Goal: Task Accomplishment & Management: Manage account settings

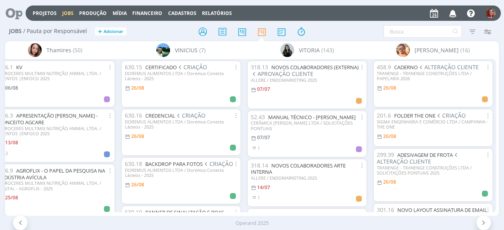
drag, startPoint x: 417, startPoint y: 155, endPoint x: 491, endPoint y: 51, distance: 126.9
click at [491, 51] on div "Victor M. (16)" at bounding box center [433, 50] width 126 height 18
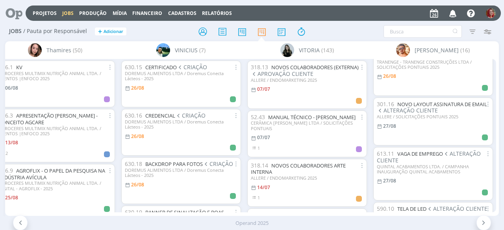
scroll to position [118, 0]
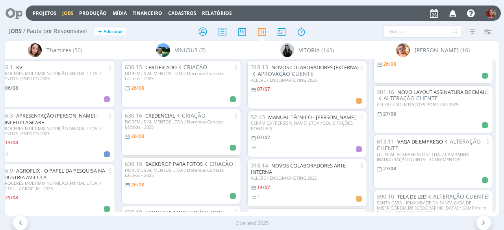
click at [425, 141] on link "VAGA DE EMPREGO" at bounding box center [420, 141] width 46 height 7
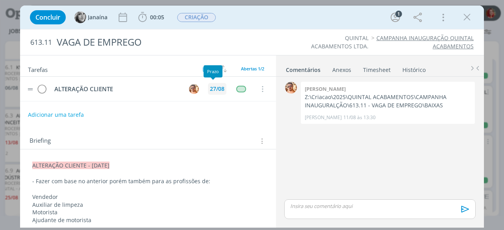
click at [208, 87] on div "27/08" at bounding box center [217, 89] width 19 height 12
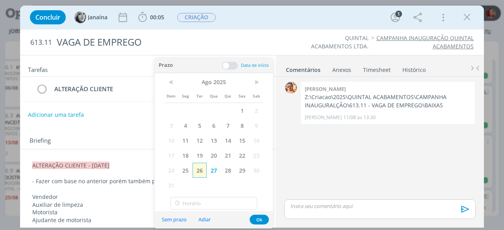
click at [198, 171] on span "26" at bounding box center [200, 170] width 14 height 15
click at [257, 223] on button "Ok" at bounding box center [259, 220] width 19 height 10
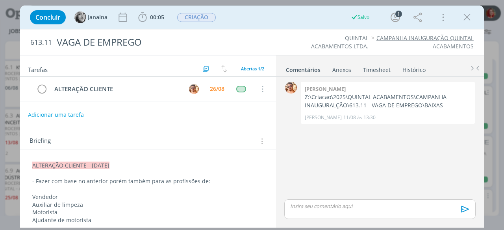
scroll to position [39, 0]
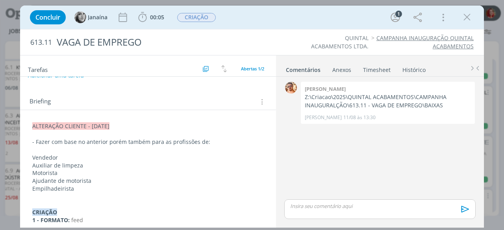
drag, startPoint x: 36, startPoint y: 169, endPoint x: 53, endPoint y: 168, distance: 17.3
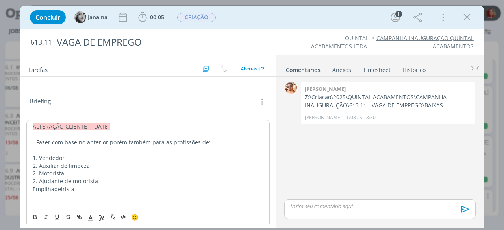
click at [35, 170] on p "2. Motorista" at bounding box center [148, 174] width 231 height 8
click at [51, 140] on p "- Fazer com base no anterior porém também para as profissões de:" at bounding box center [148, 143] width 231 height 8
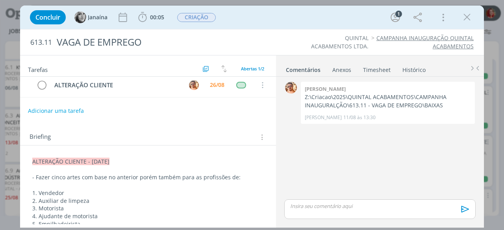
scroll to position [0, 0]
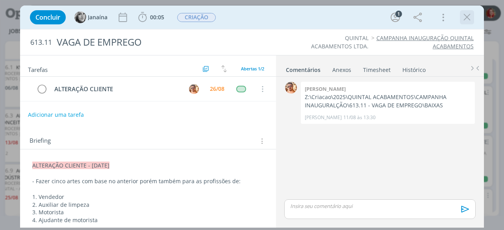
click at [465, 19] on icon "dialog" at bounding box center [467, 17] width 12 height 12
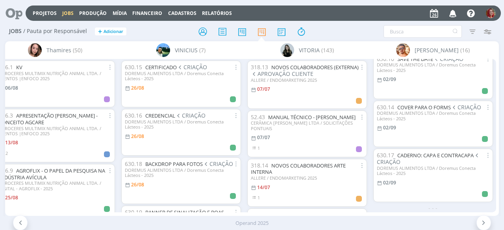
scroll to position [617, 0]
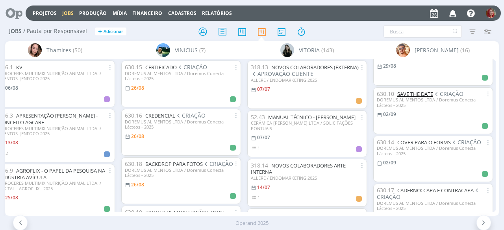
click at [425, 96] on link "SAVE THE DATE" at bounding box center [415, 94] width 36 height 7
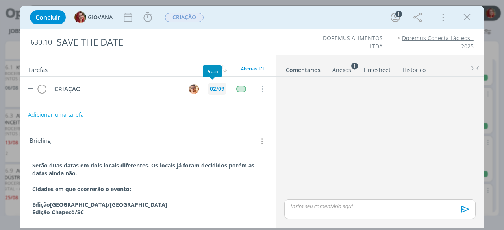
click at [210, 88] on div "02/09" at bounding box center [217, 89] width 15 height 6
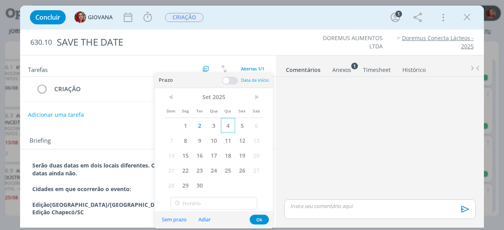
click at [231, 127] on span "4" at bounding box center [228, 125] width 14 height 15
click at [258, 217] on button "Ok" at bounding box center [259, 220] width 19 height 10
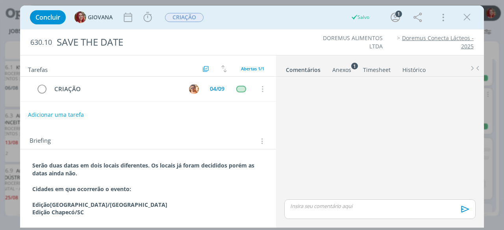
scroll to position [663, 0]
click at [468, 19] on icon "dialog" at bounding box center [467, 17] width 12 height 12
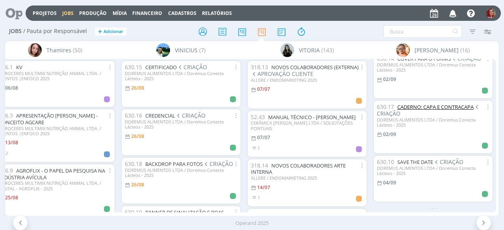
click at [425, 104] on link "CADERNO: CAPA E CONTRACAPA" at bounding box center [435, 107] width 76 height 7
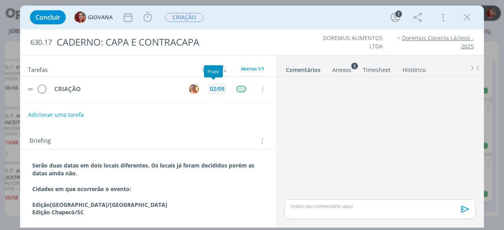
click at [215, 87] on div "02/09" at bounding box center [217, 89] width 15 height 6
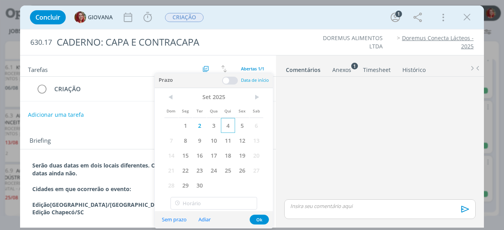
click at [230, 123] on span "4" at bounding box center [228, 125] width 14 height 15
click at [258, 218] on button "Ok" at bounding box center [259, 220] width 19 height 10
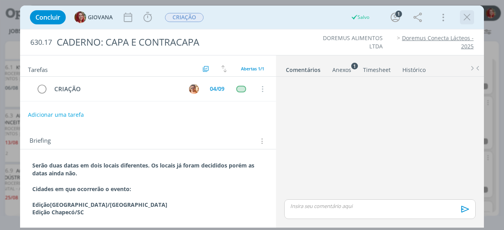
click at [469, 20] on icon "dialog" at bounding box center [467, 17] width 12 height 12
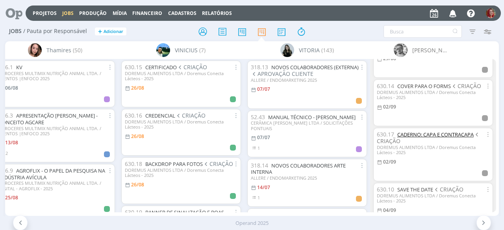
scroll to position [655, 0]
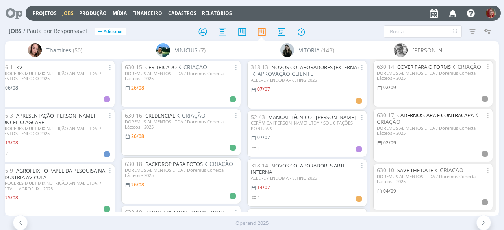
click at [430, 112] on link "CADERNO: CAPA E CONTRACAPA" at bounding box center [435, 115] width 76 height 7
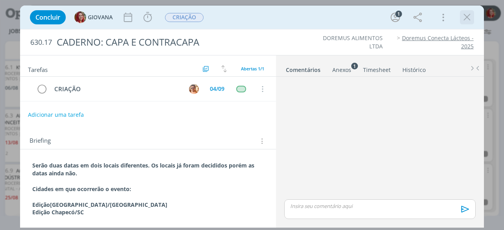
click at [468, 18] on icon "dialog" at bounding box center [467, 17] width 12 height 12
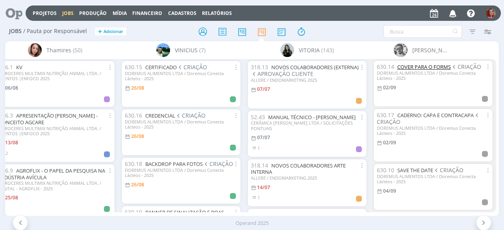
click at [430, 66] on link "COVER PARA O FORMS" at bounding box center [424, 66] width 54 height 7
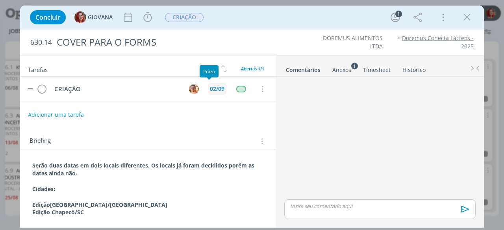
click at [210, 88] on div "02/09" at bounding box center [217, 89] width 15 height 6
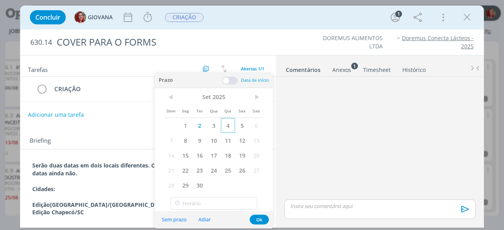
click at [229, 119] on span "4" at bounding box center [228, 125] width 14 height 15
click at [264, 221] on button "Ok" at bounding box center [259, 220] width 19 height 10
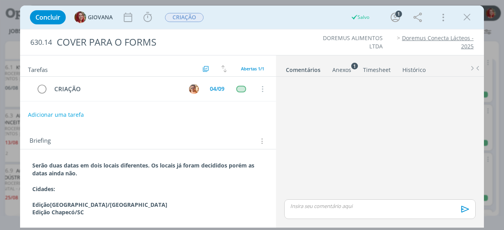
scroll to position [663, 0]
click at [468, 19] on icon "dialog" at bounding box center [467, 17] width 12 height 12
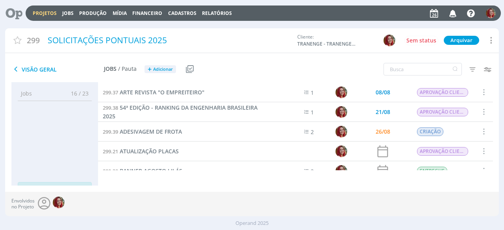
click at [17, 11] on icon at bounding box center [11, 13] width 16 height 15
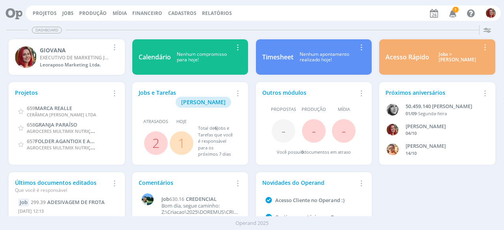
click at [453, 9] on span "1" at bounding box center [455, 10] width 6 height 6
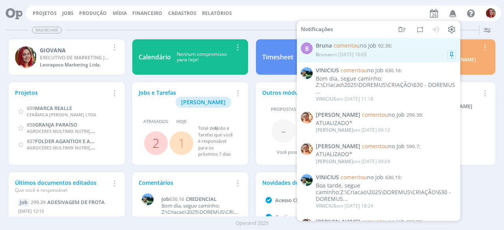
click at [377, 50] on div "Bruna comentou no Job 92.36 : Bruna em 26/08 às 16:05" at bounding box center [386, 51] width 140 height 16
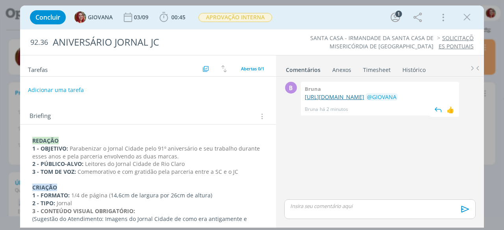
click at [353, 100] on link "https://docs.google.com/document/d/1DAqFNonF6HDpTo_6NbspzO3iyYt-U1nxN5F4JiR1MGg…" at bounding box center [334, 96] width 59 height 7
click at [66, 90] on button "Adicionar uma tarefa" at bounding box center [56, 89] width 56 height 13
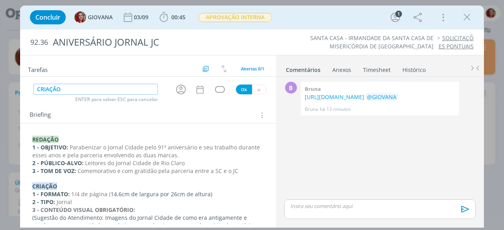
scroll to position [39, 0]
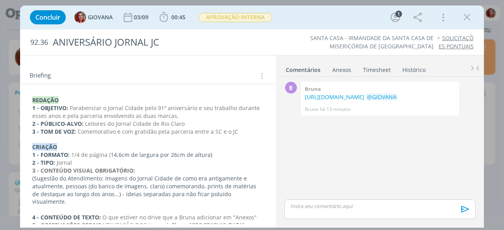
type input "CRIAÇÃO"
click at [253, 214] on p "4 - CONTEÚDO DE TEXTO: O que estiver no drive que a Bruna adicionar em "Anexos"" at bounding box center [148, 218] width 232 height 8
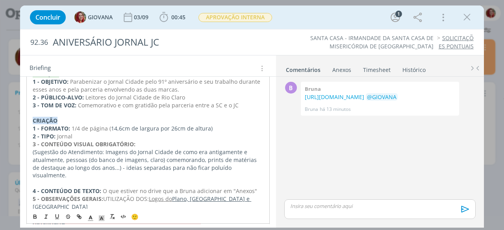
scroll to position [79, 0]
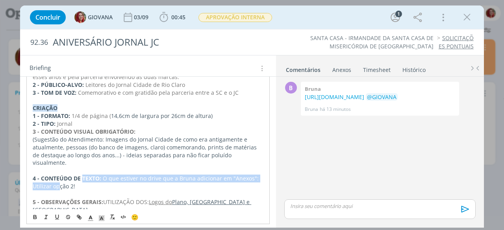
drag, startPoint x: 78, startPoint y: 174, endPoint x: 61, endPoint y: 179, distance: 18.2
click at [61, 179] on div "REDAÇÃO 1 - OBJETIVO: Parabenizar o Jornal Cidade pelo 91º aniversário e seu tr…" at bounding box center [147, 151] width 243 height 194
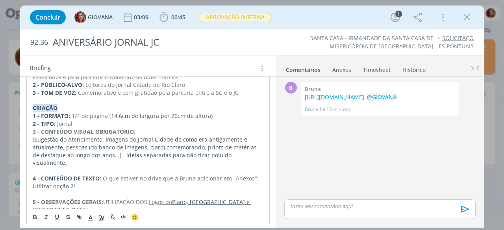
click at [76, 183] on p "Utilizar opção 2!" at bounding box center [148, 187] width 231 height 8
drag, startPoint x: 63, startPoint y: 174, endPoint x: 34, endPoint y: 179, distance: 29.1
click at [33, 183] on p "Utilizar opção 2!" at bounding box center [148, 187] width 231 height 8
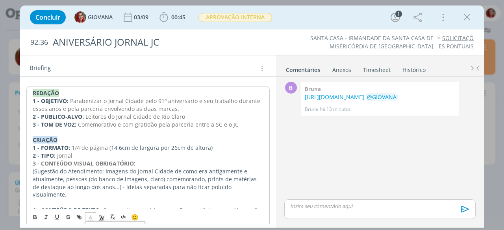
click at [89, 217] on icon "dialog" at bounding box center [90, 218] width 7 height 7
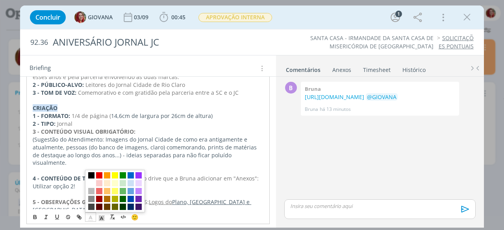
click at [91, 176] on span "dialog" at bounding box center [91, 175] width 6 height 6
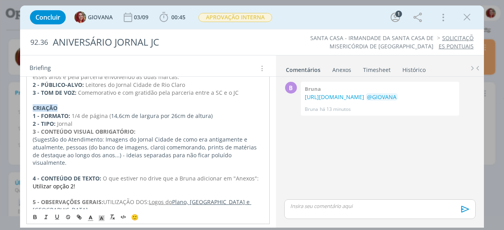
click at [99, 183] on p "Utilizar opção 2!" at bounding box center [148, 187] width 231 height 8
drag, startPoint x: 99, startPoint y: 180, endPoint x: 34, endPoint y: 179, distance: 64.6
click at [34, 183] on p "Utilizar opção 2!" at bounding box center [148, 187] width 231 height 8
click at [34, 217] on icon "dialog" at bounding box center [35, 218] width 3 height 2
click at [56, 216] on icon "dialog" at bounding box center [57, 217] width 6 height 6
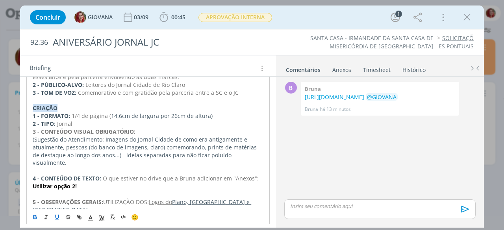
click at [91, 191] on p "dialog" at bounding box center [148, 195] width 231 height 8
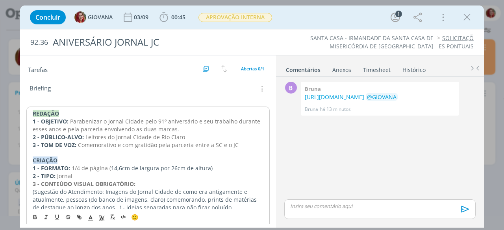
scroll to position [0, 0]
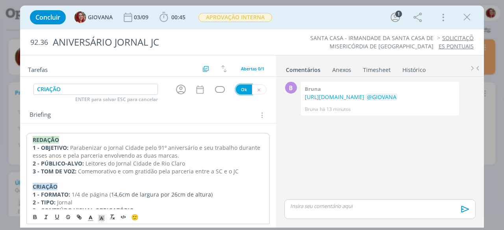
click at [236, 89] on button "Ok" at bounding box center [244, 90] width 16 height 10
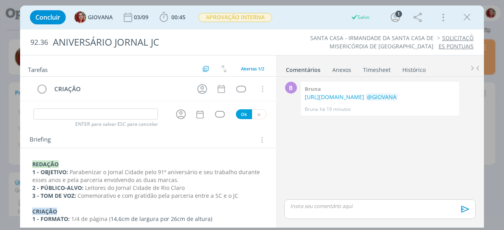
click at [260, 106] on div "CRIAÇÃO Cancelar" at bounding box center [148, 92] width 256 height 31
click at [258, 113] on icon "dialog" at bounding box center [258, 114] width 5 height 5
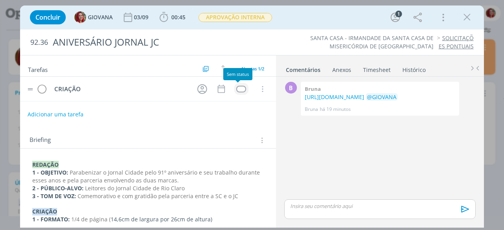
click at [239, 89] on div "dialog" at bounding box center [241, 89] width 10 height 7
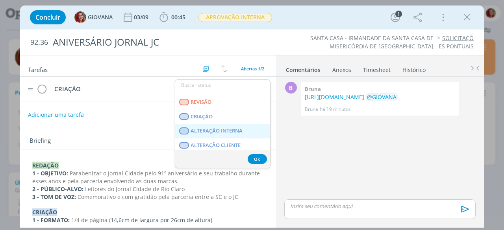
scroll to position [201, 0]
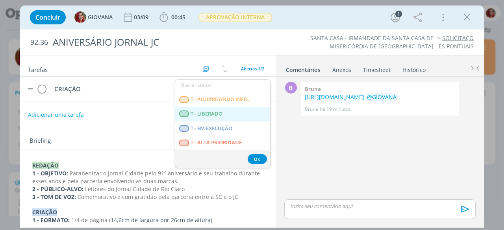
click at [215, 111] on span "T - LIBERADO" at bounding box center [207, 114] width 32 height 6
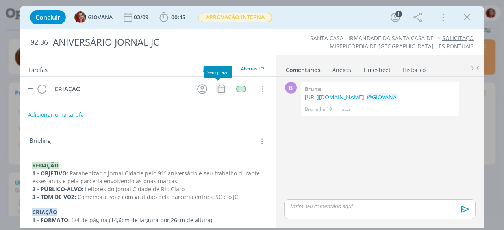
click at [216, 89] on icon "dialog" at bounding box center [221, 89] width 10 height 10
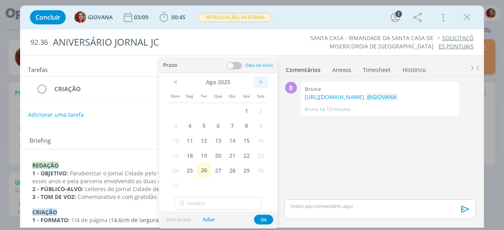
click at [263, 82] on span ">" at bounding box center [261, 82] width 14 height 12
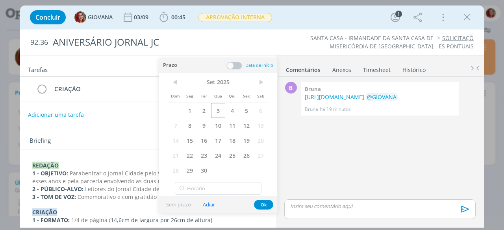
click at [217, 111] on span "3" at bounding box center [218, 110] width 14 height 15
click at [266, 204] on button "Ok" at bounding box center [263, 205] width 19 height 10
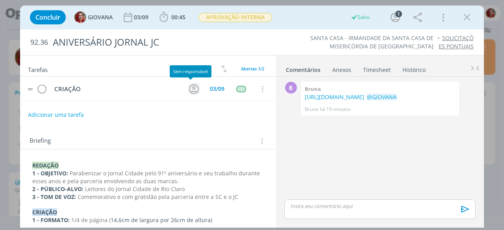
click at [191, 84] on icon "dialog" at bounding box center [194, 89] width 10 height 10
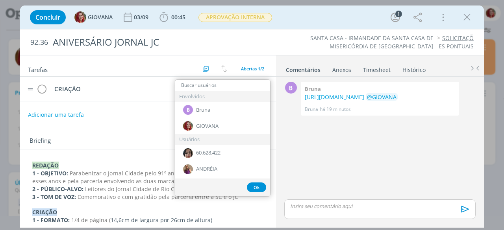
click at [227, 87] on input "dialog" at bounding box center [222, 85] width 95 height 11
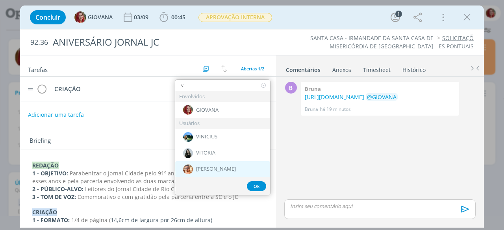
type input "v"
click at [217, 171] on div "[PERSON_NAME]" at bounding box center [222, 169] width 95 height 16
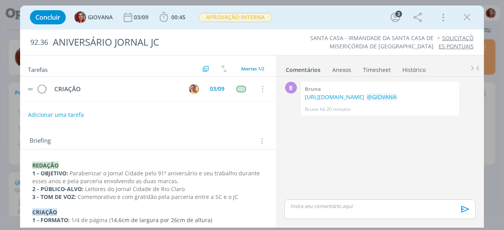
drag, startPoint x: 461, startPoint y: 15, endPoint x: 343, endPoint y: 0, distance: 118.7
click at [461, 16] on button "dialog" at bounding box center [467, 17] width 12 height 12
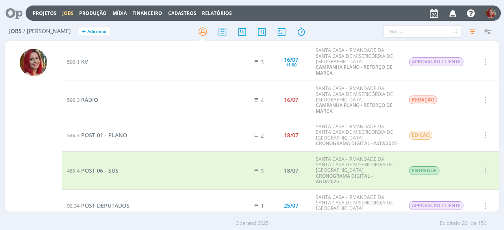
click at [12, 9] on icon at bounding box center [11, 13] width 16 height 15
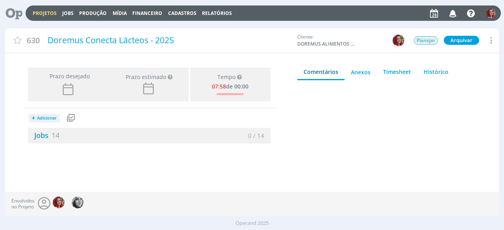
click at [10, 12] on icon at bounding box center [11, 13] width 16 height 15
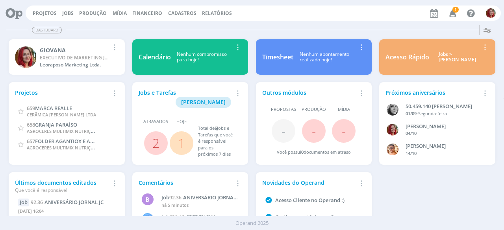
click at [456, 12] on span "1" at bounding box center [455, 10] width 6 height 6
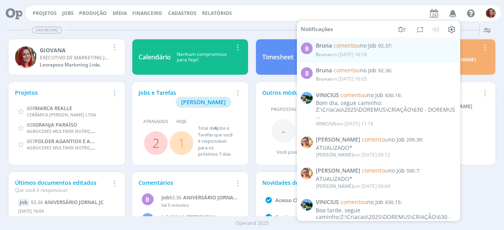
click at [273, 33] on div "Dashboard" at bounding box center [251, 29] width 491 height 11
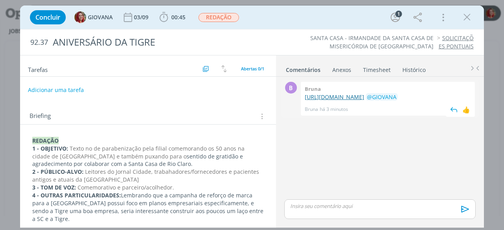
click at [364, 101] on link "[URL][DOMAIN_NAME]" at bounding box center [334, 96] width 59 height 7
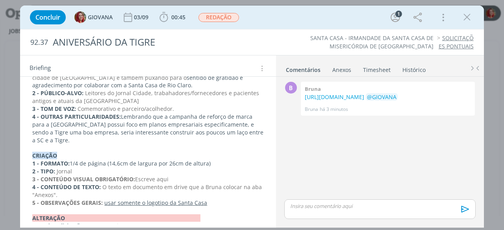
click at [108, 185] on p "4 - CONTEÚDO DE TEXTO: O texto em documento em drive que a Bruna colocar na aba…" at bounding box center [148, 192] width 232 height 16
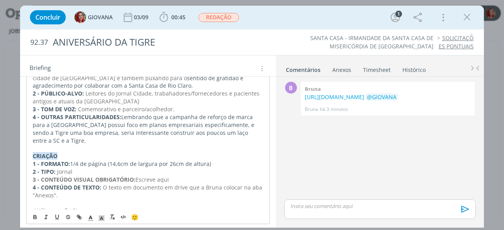
drag, startPoint x: 36, startPoint y: 202, endPoint x: 40, endPoint y: 199, distance: 5.4
click at [35, 207] on p "-Utilizar opção 2!" at bounding box center [148, 211] width 231 height 8
click at [86, 207] on p "- Utilizar opção 2!" at bounding box center [148, 211] width 231 height 8
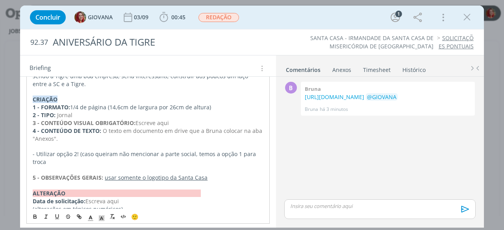
scroll to position [136, 0]
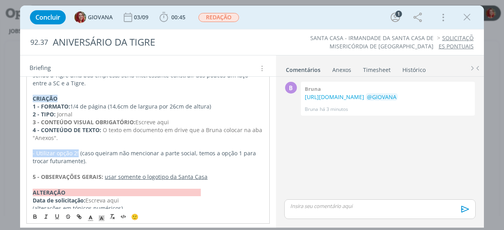
drag, startPoint x: 32, startPoint y: 143, endPoint x: 76, endPoint y: 148, distance: 44.7
click at [77, 147] on div "REDAÇÃO 1 - OBJETIVO: Texto no de parabenização pela filial comemorando os 50 a…" at bounding box center [147, 106] width 243 height 217
click at [35, 221] on icon "dialog" at bounding box center [35, 222] width 2 height 2
click at [56, 215] on icon "dialog" at bounding box center [57, 217] width 3 height 4
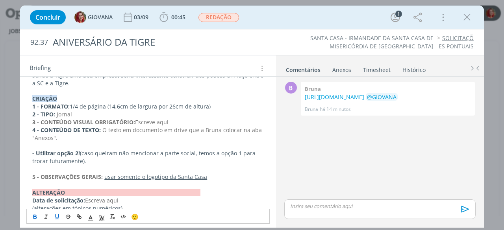
click at [131, 150] on p "- Utilizar opção 2! (caso queiram não mencionar a parte social, temos a opção 1…" at bounding box center [148, 158] width 232 height 16
drag, startPoint x: 177, startPoint y: 113, endPoint x: 136, endPoint y: 113, distance: 41.0
click at [136, 119] on p "3 - CONTEÚDO VISUAL OBRIGATÓRIO: Escreve aqui" at bounding box center [148, 123] width 232 height 8
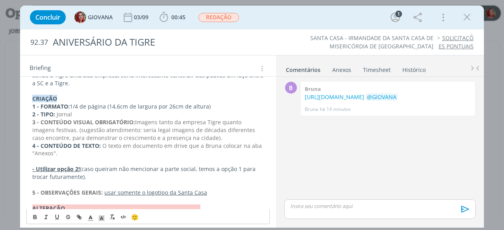
click at [223, 129] on p "3 - CONTEÚDO VISUAL OBRIGATÓRIO: Imagens tanto da empresa Tigre quanto imagens …" at bounding box center [148, 131] width 232 height 24
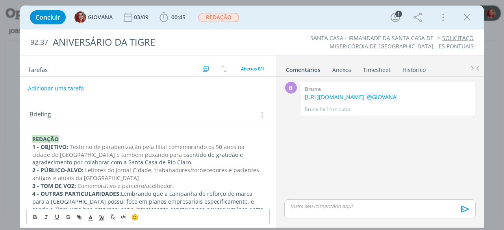
scroll to position [0, 0]
click at [70, 88] on button "Adicionar uma tarefa" at bounding box center [56, 89] width 56 height 13
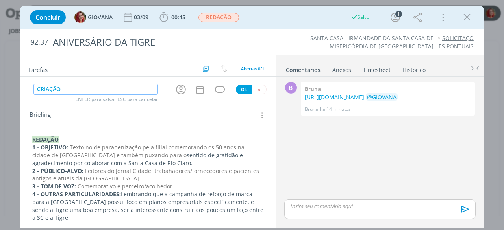
type input "CRIAÇÃO"
click at [239, 87] on button "Ok" at bounding box center [244, 90] width 16 height 10
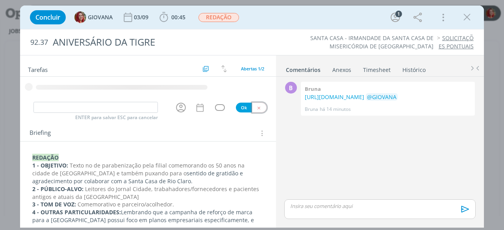
click at [258, 108] on icon "dialog" at bounding box center [258, 108] width 5 height 5
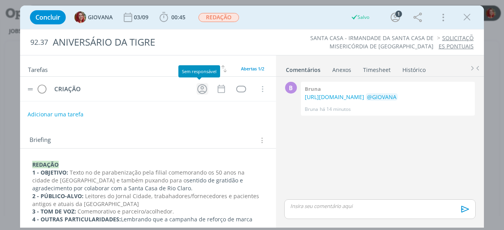
click at [204, 86] on icon "dialog" at bounding box center [202, 89] width 12 height 12
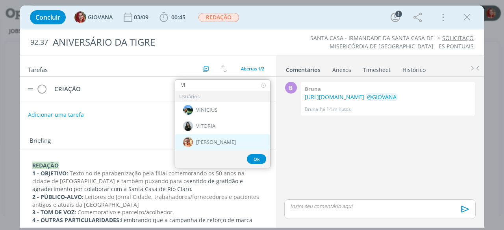
type input "VI"
click at [209, 145] on span "[PERSON_NAME]" at bounding box center [216, 142] width 40 height 6
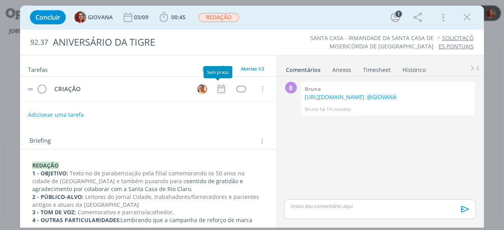
click at [220, 87] on icon "dialog" at bounding box center [221, 89] width 7 height 8
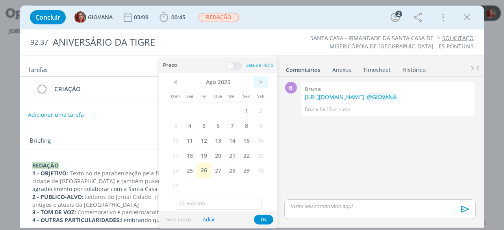
click at [260, 82] on span ">" at bounding box center [261, 82] width 14 height 12
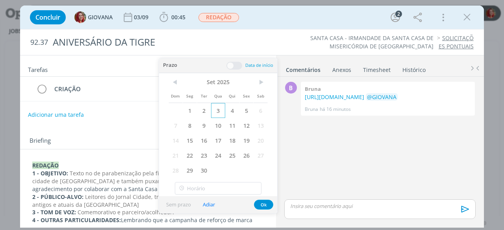
click at [214, 113] on span "3" at bounding box center [218, 110] width 14 height 15
click at [263, 204] on button "Ok" at bounding box center [263, 205] width 19 height 10
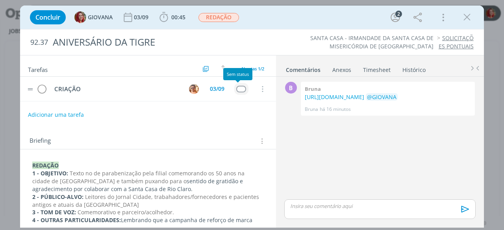
click at [241, 89] on div "dialog" at bounding box center [241, 89] width 10 height 7
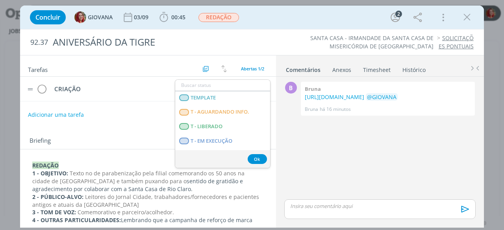
scroll to position [197, 0]
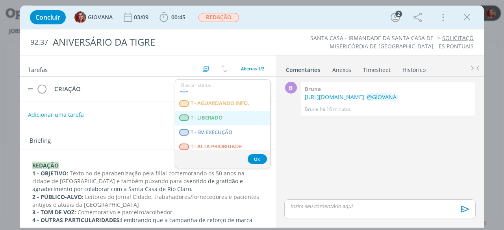
click at [234, 118] on LIBERADO "T - LIBERADO" at bounding box center [222, 118] width 95 height 15
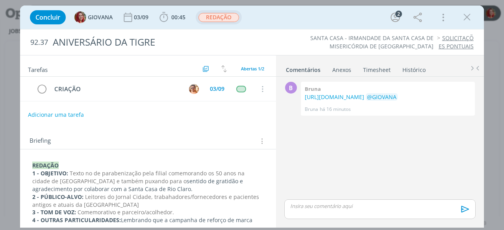
click at [222, 18] on span "REDAÇÃO" at bounding box center [218, 17] width 41 height 9
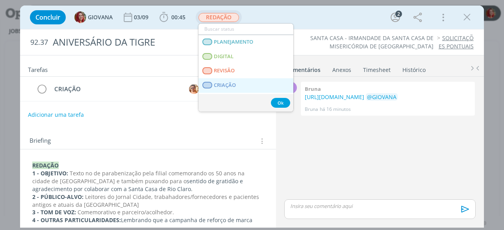
click at [223, 86] on span "CRIAÇÃO" at bounding box center [225, 85] width 22 height 6
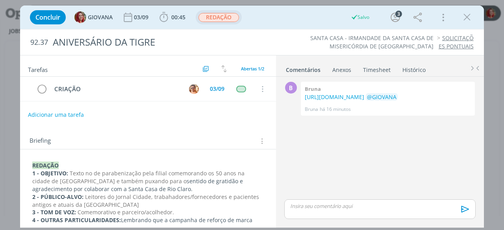
click at [224, 16] on span "REDAÇÃO" at bounding box center [218, 17] width 41 height 9
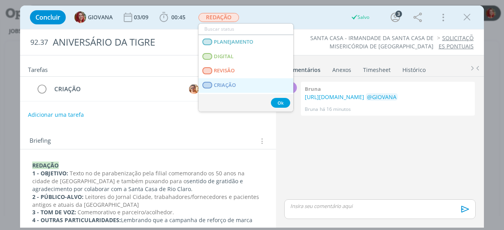
click at [217, 85] on span "CRIAÇÃO" at bounding box center [225, 85] width 22 height 6
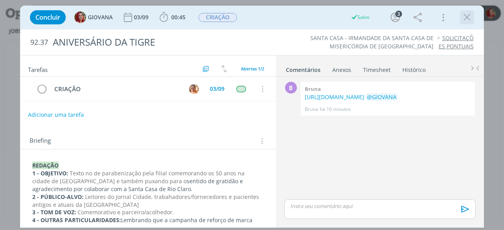
click at [464, 17] on icon "dialog" at bounding box center [467, 17] width 12 height 12
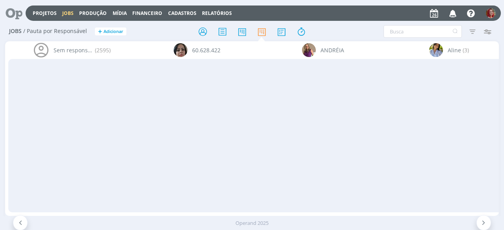
scroll to position [0, 2915]
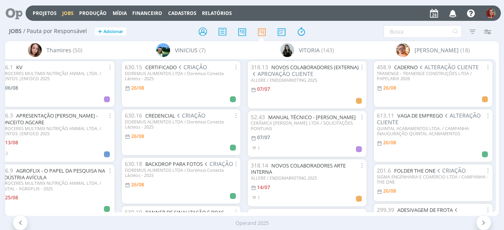
click at [434, 211] on div "Sem responsável [PHONE_NUMBER] [PERSON_NAME] (3) [PERSON_NAME] (10) [PERSON_NAM…" at bounding box center [252, 128] width 494 height 175
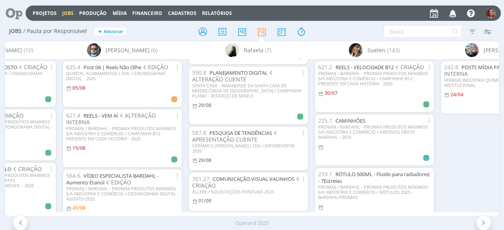
scroll to position [139, 0]
click at [243, 74] on link "PLANEJAMENTO DIGITAL" at bounding box center [239, 75] width 58 height 7
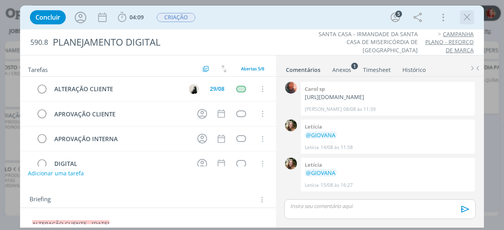
click at [467, 17] on icon "dialog" at bounding box center [467, 17] width 12 height 12
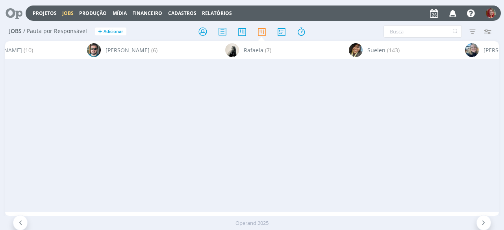
scroll to position [0, 2915]
